Goal: Obtain resource: Download file/media

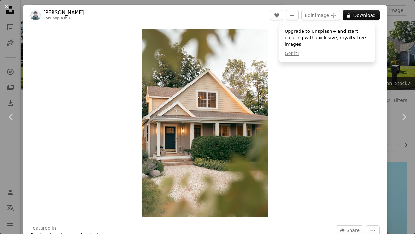
scroll to position [566, 0]
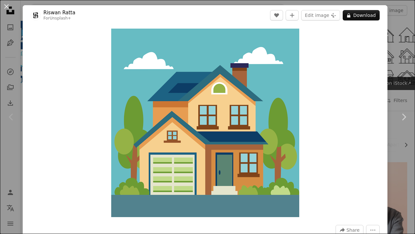
scroll to position [105, 0]
